Goal: Transaction & Acquisition: Purchase product/service

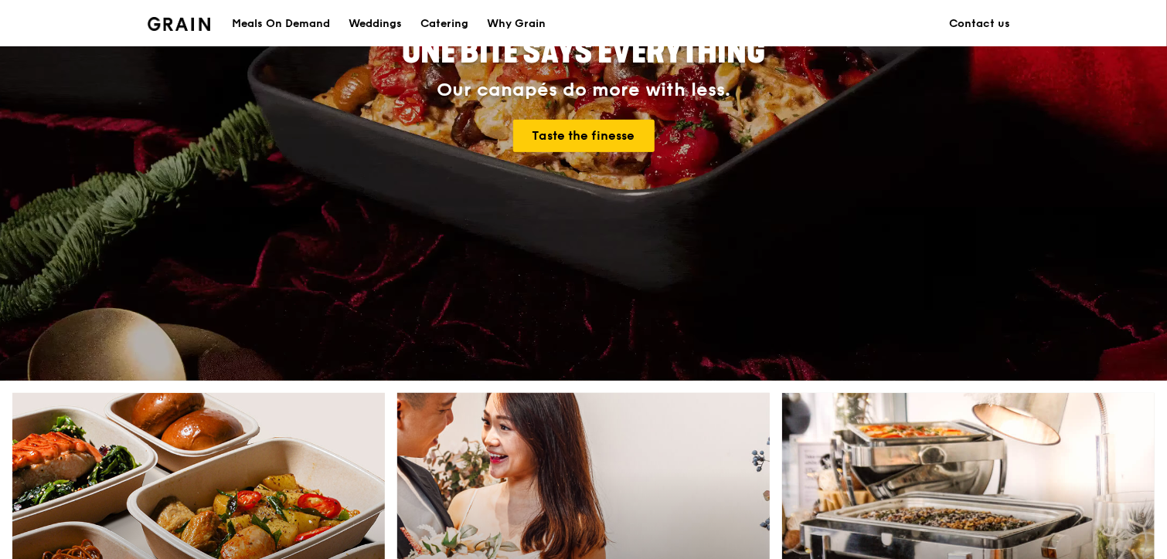
scroll to position [464, 0]
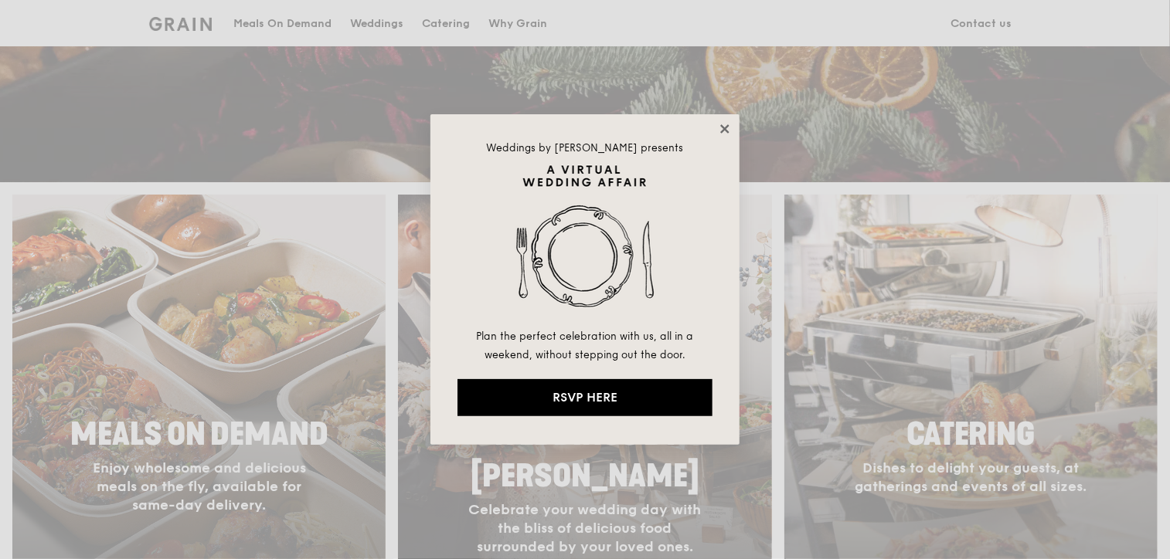
click at [720, 123] on icon at bounding box center [725, 129] width 14 height 14
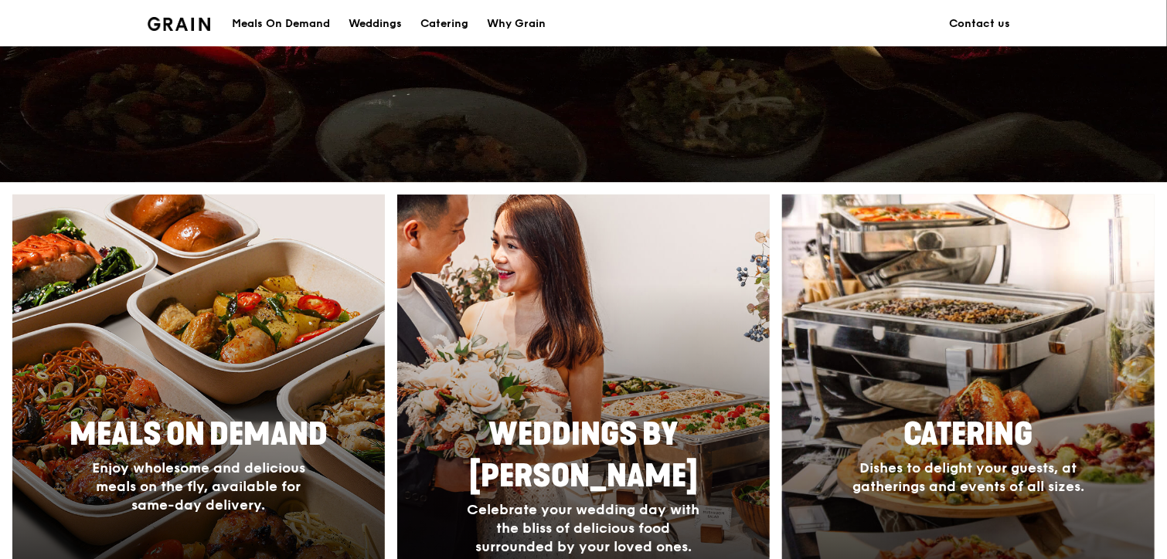
click at [971, 485] on span "Dishes to delight your guests, at gatherings and events of all sizes." at bounding box center [968, 478] width 232 height 36
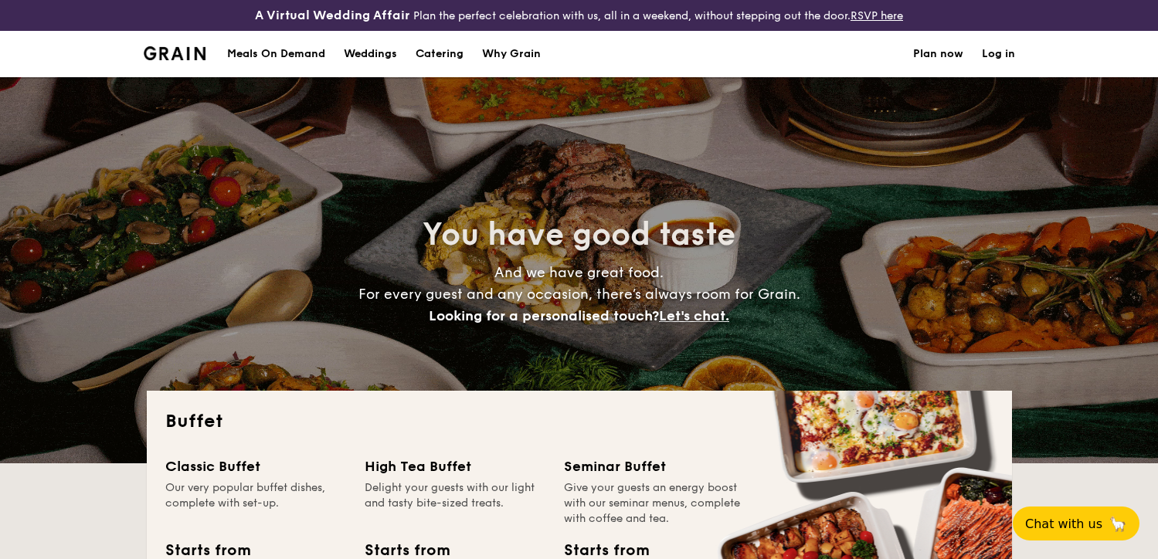
select select
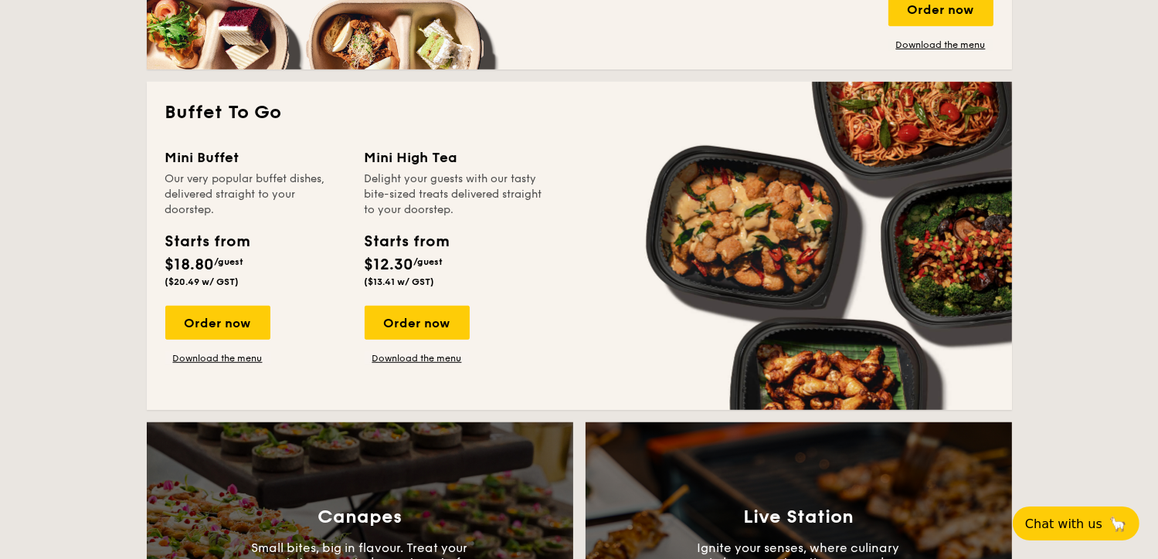
scroll to position [1005, 0]
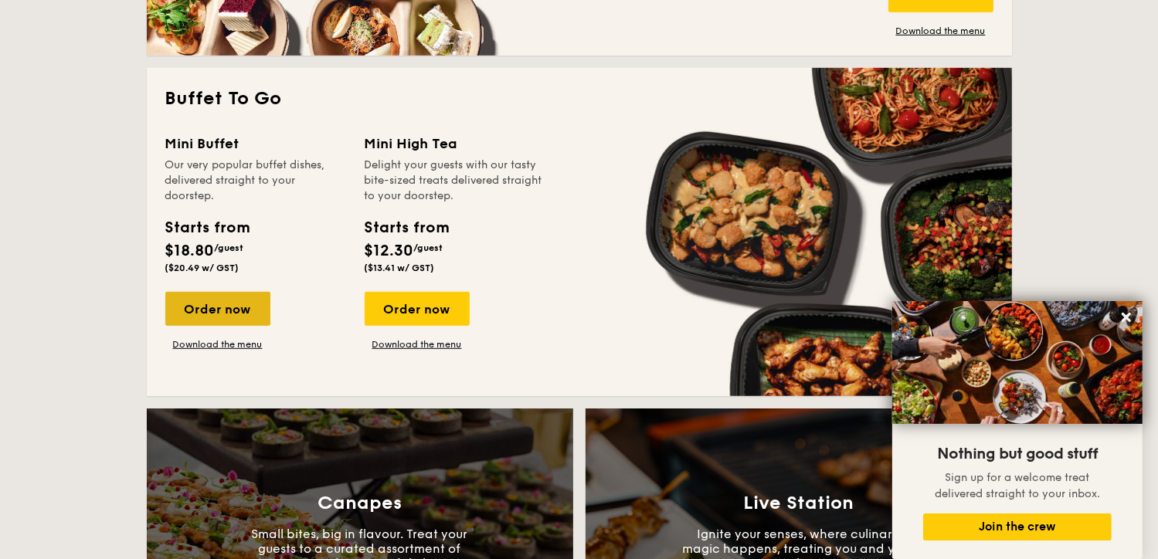
click at [235, 304] on div "Order now" at bounding box center [217, 309] width 105 height 34
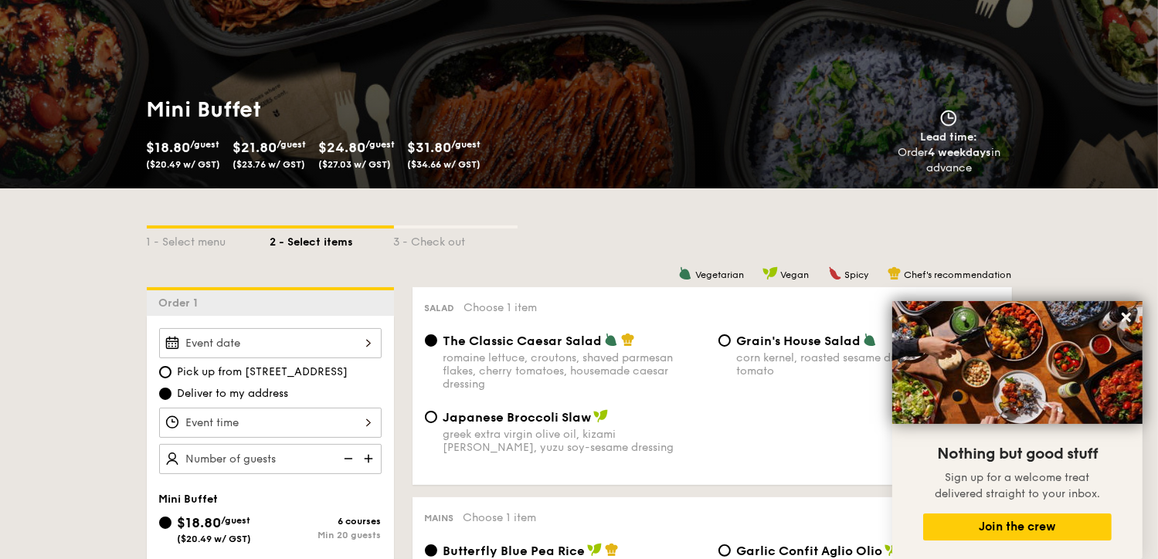
scroll to position [386, 0]
